Goal: Task Accomplishment & Management: Use online tool/utility

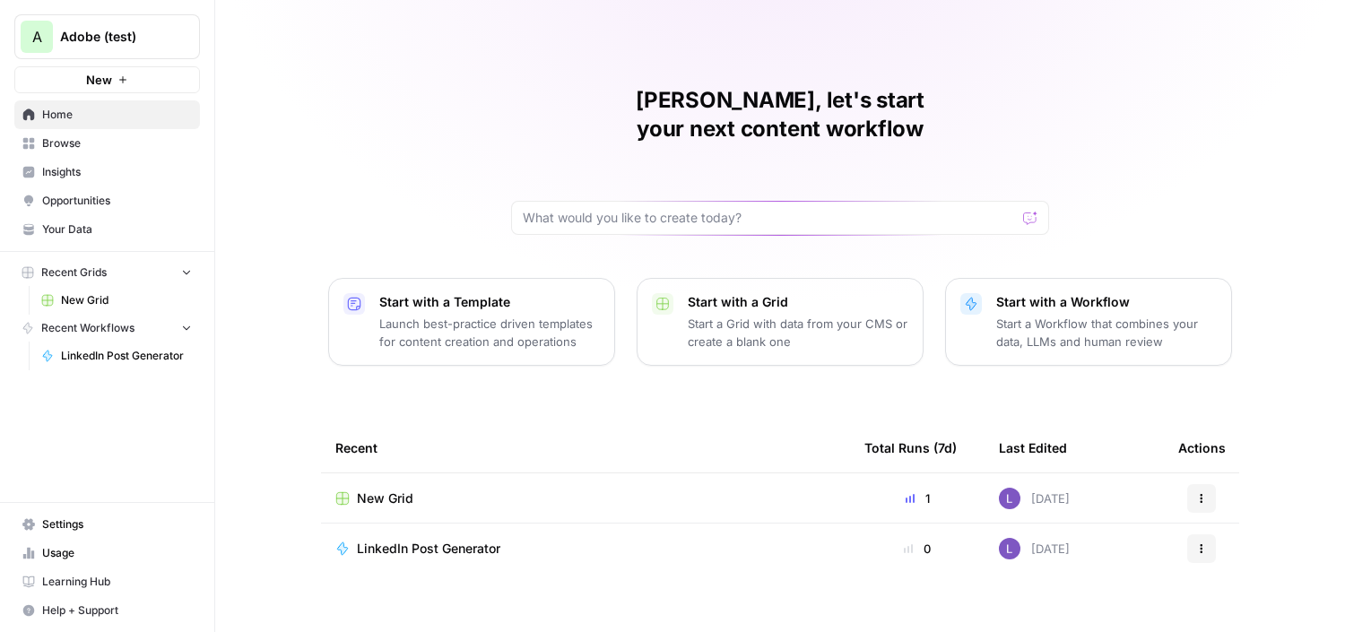
click at [76, 233] on span "Your Data" at bounding box center [117, 229] width 150 height 16
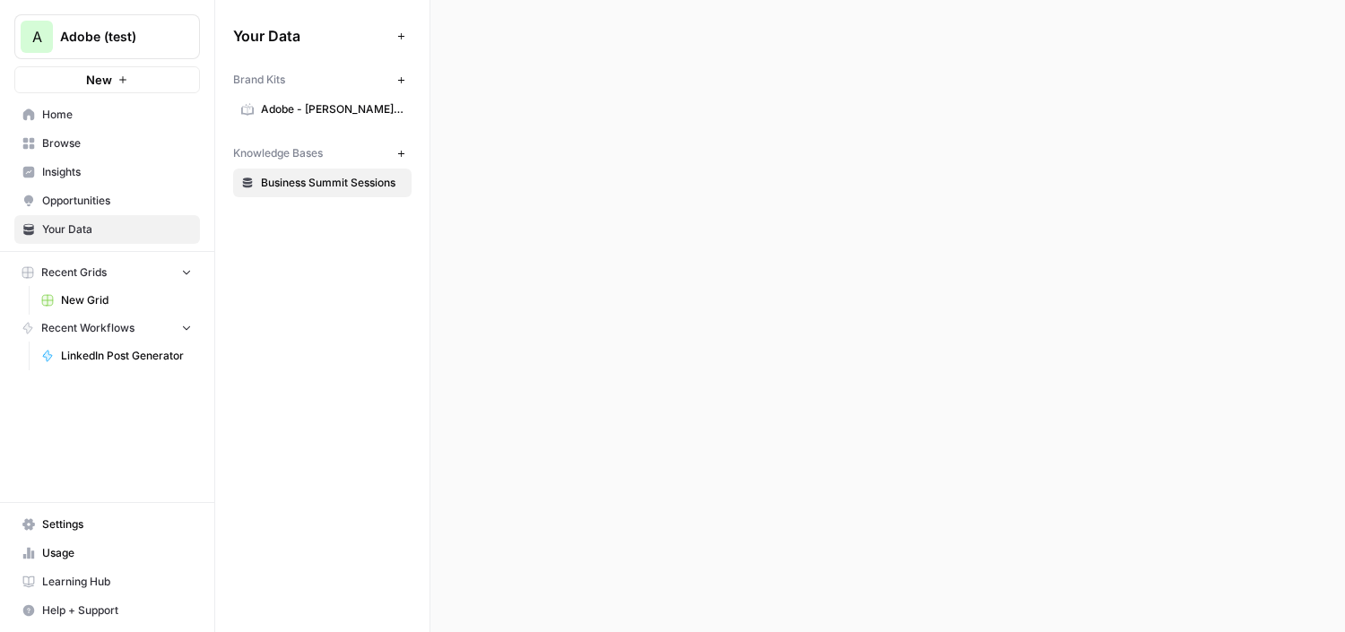
click at [72, 513] on link "Settings" at bounding box center [107, 524] width 186 height 29
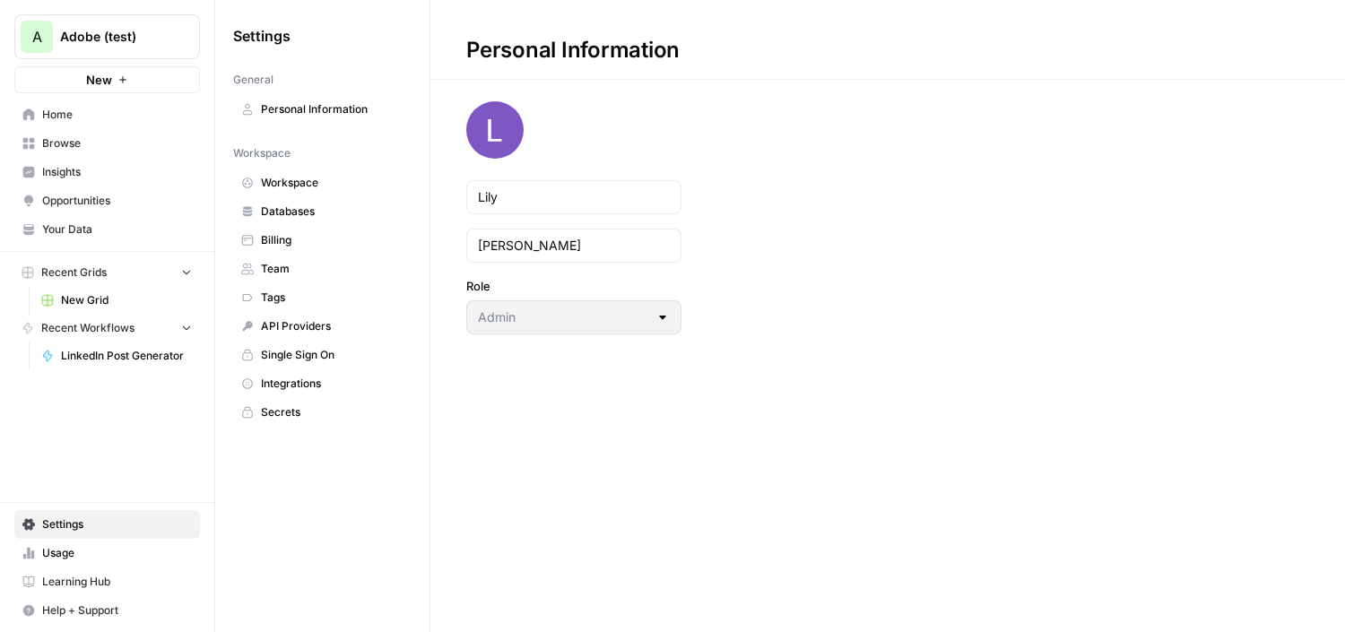
click at [313, 182] on span "Workspace" at bounding box center [332, 183] width 143 height 16
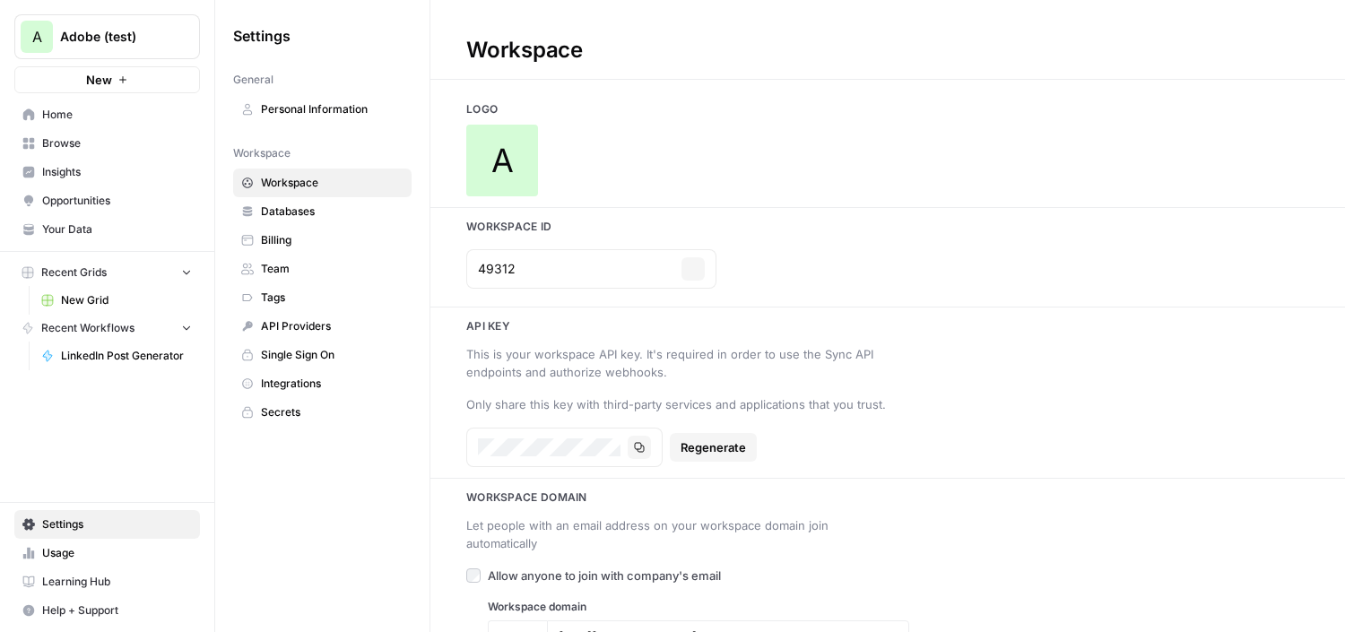
click at [502, 173] on span "A" at bounding box center [502, 161] width 22 height 36
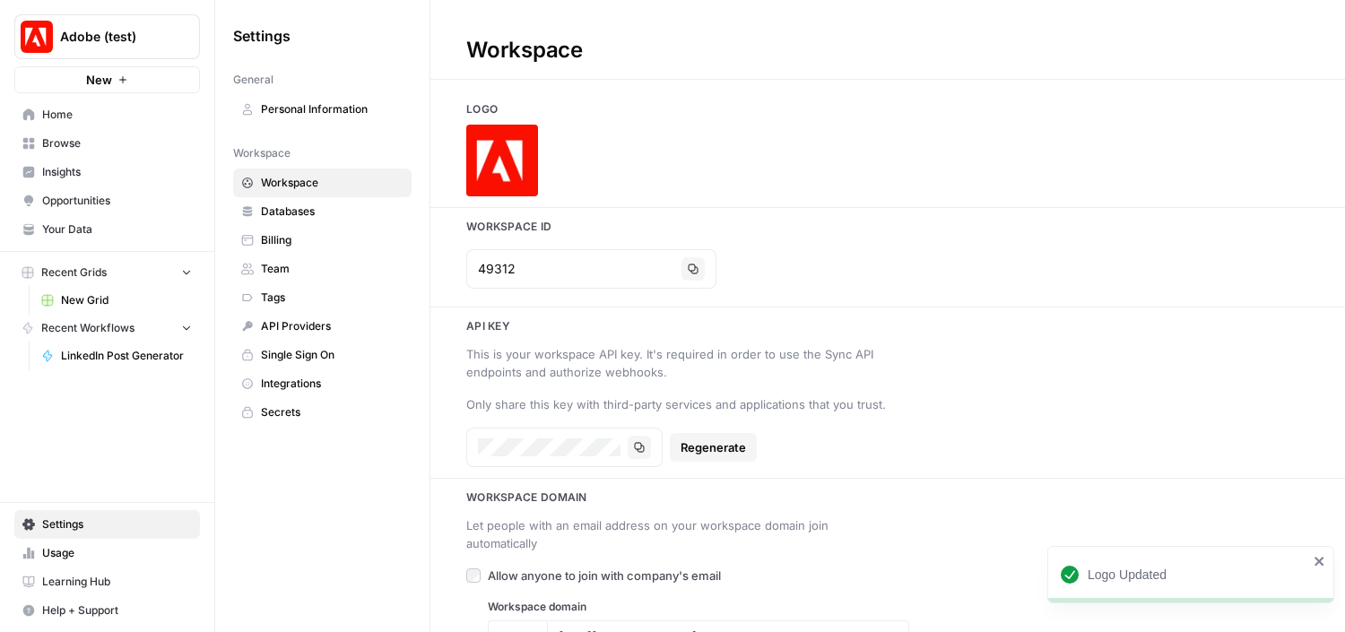
click at [69, 143] on span "Browse" at bounding box center [117, 143] width 150 height 16
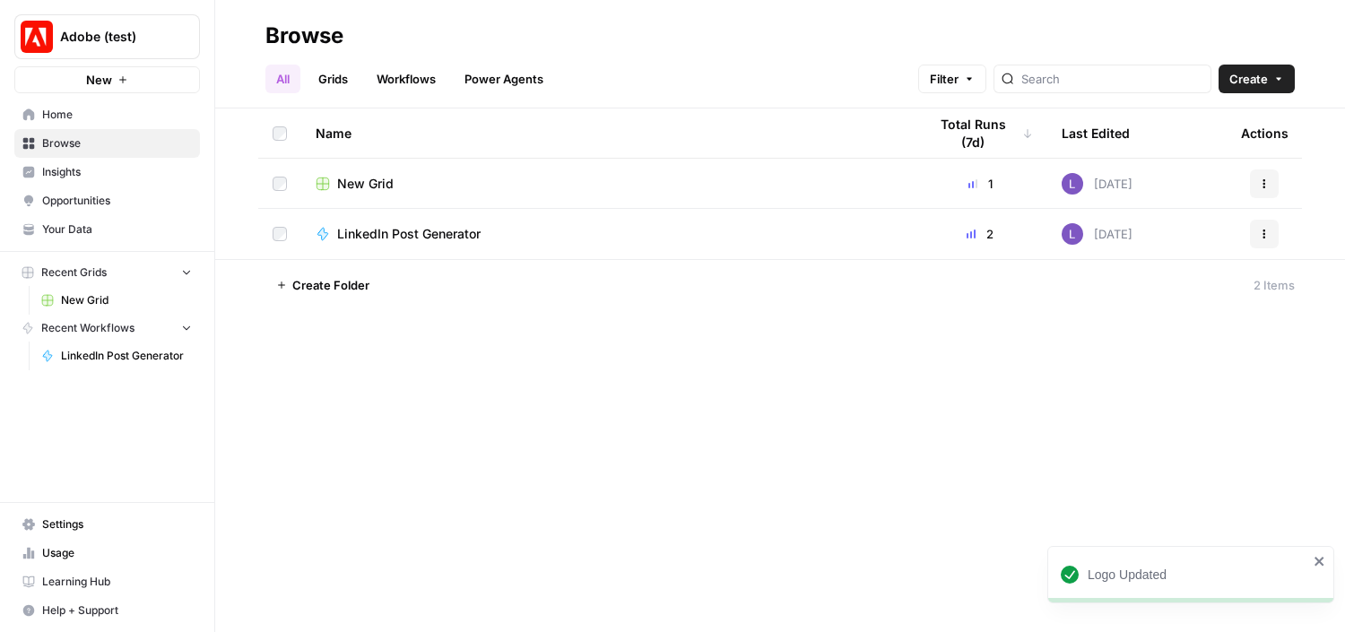
click at [356, 181] on span "New Grid" at bounding box center [365, 184] width 56 height 18
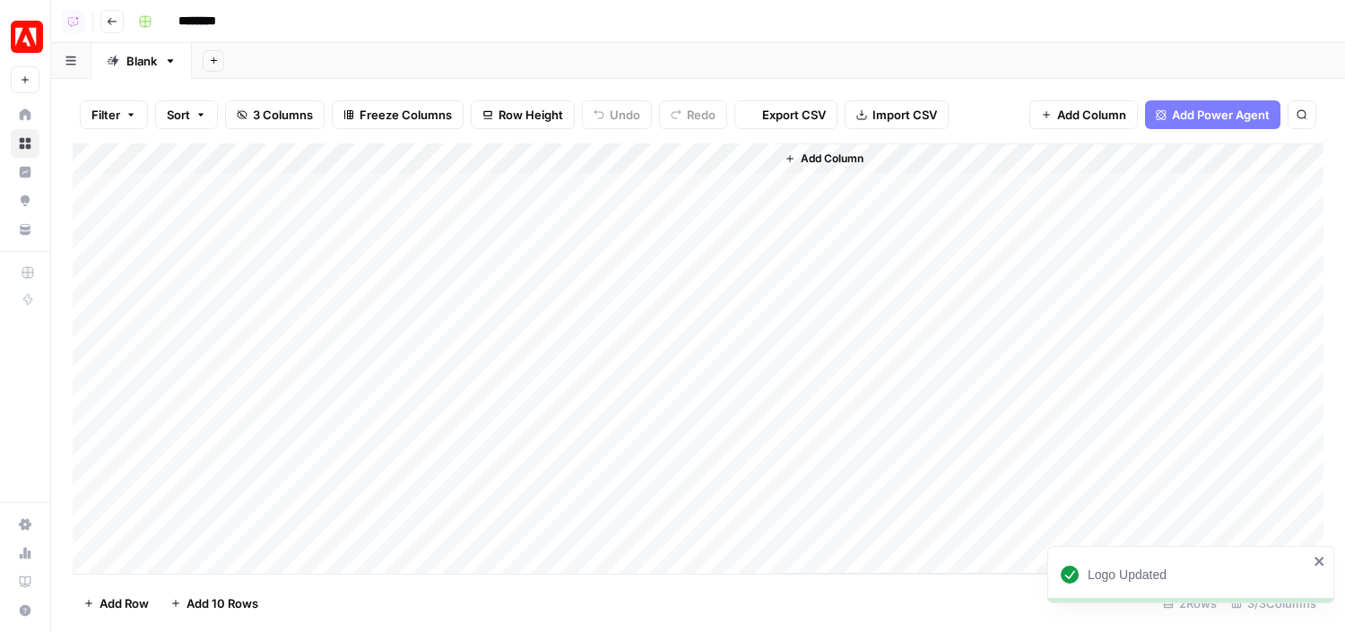
click at [194, 27] on input "********" at bounding box center [220, 21] width 100 height 29
type input "********"
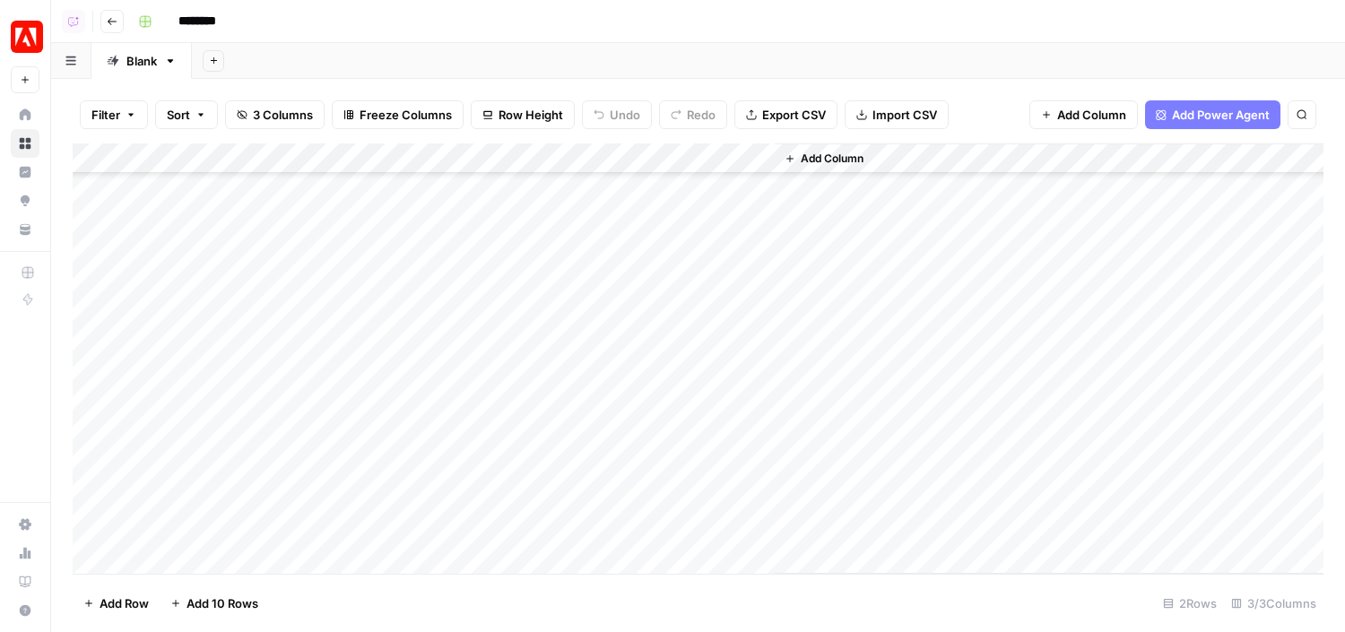
click at [98, 496] on div "Add Column" at bounding box center [698, 358] width 1250 height 430
click at [124, 612] on button "Delete 1 Row" at bounding box center [119, 603] width 93 height 29
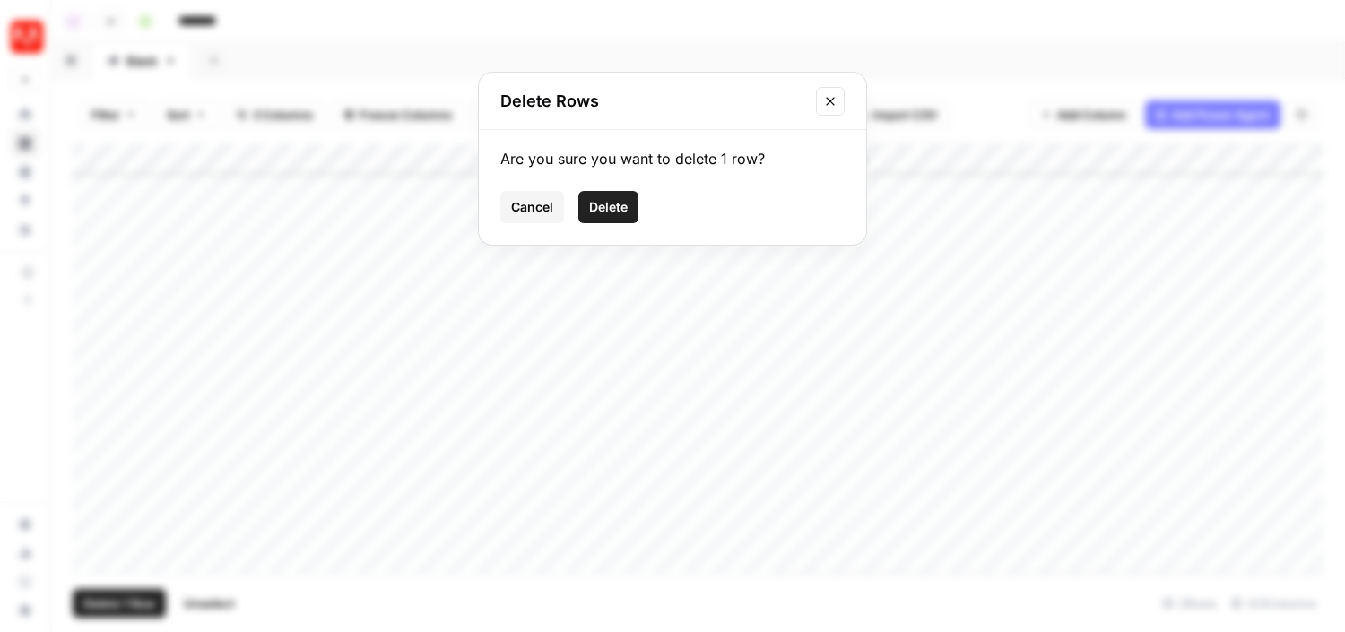
click at [593, 207] on span "Delete" at bounding box center [608, 207] width 39 height 18
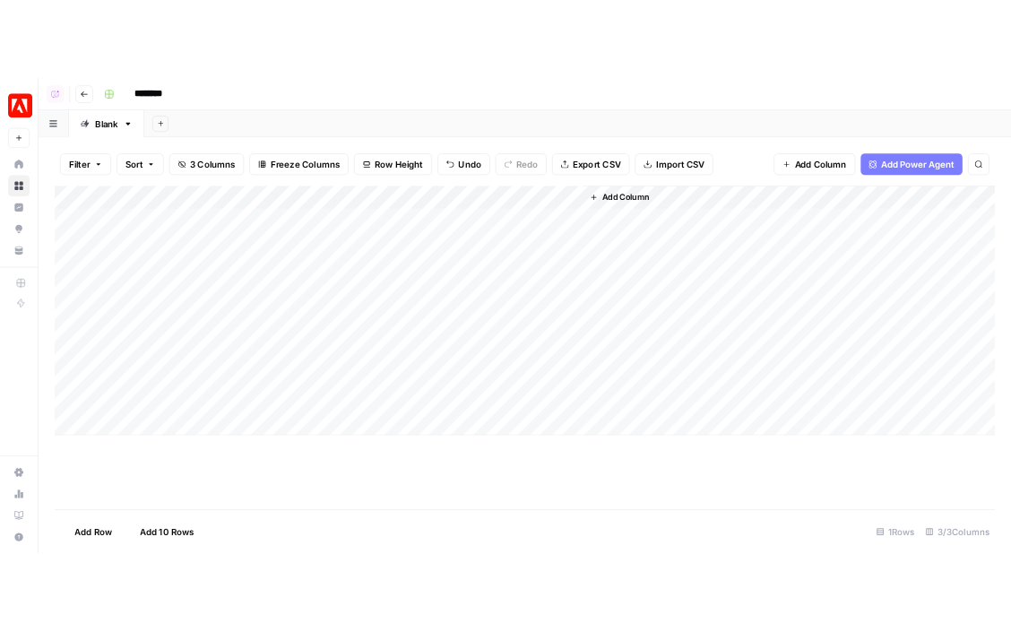
scroll to position [0, 0]
